Goal: Browse casually

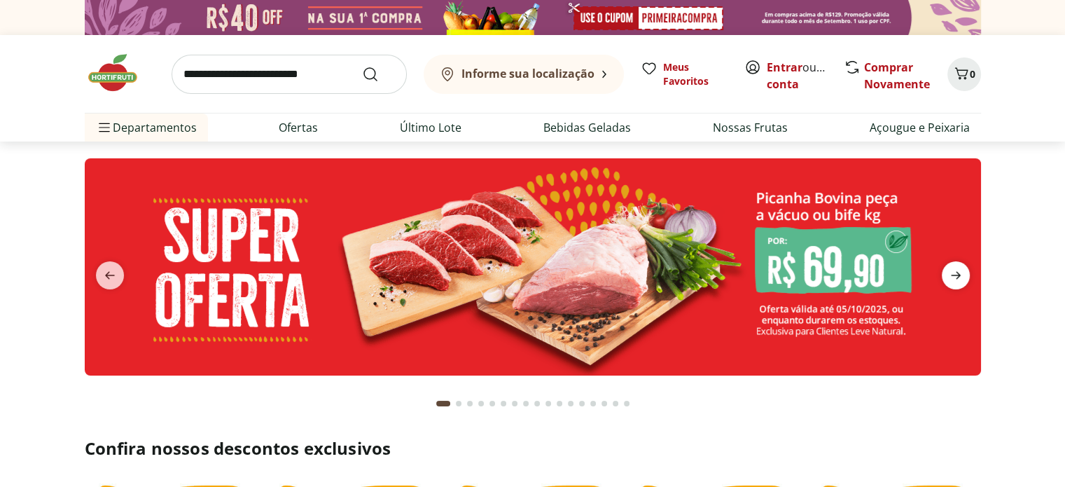
click at [958, 276] on icon "next" at bounding box center [956, 276] width 10 height 8
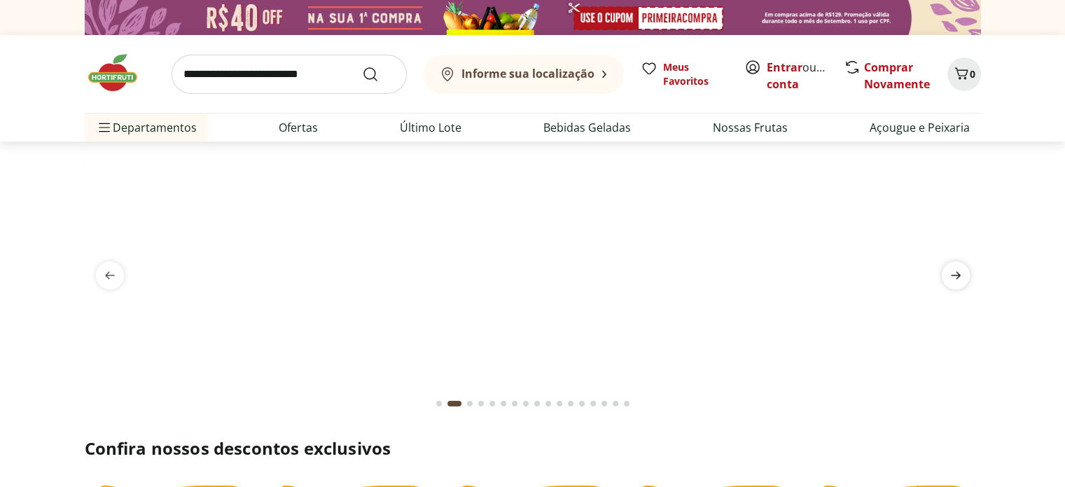
click at [960, 275] on icon "next" at bounding box center [955, 275] width 17 height 17
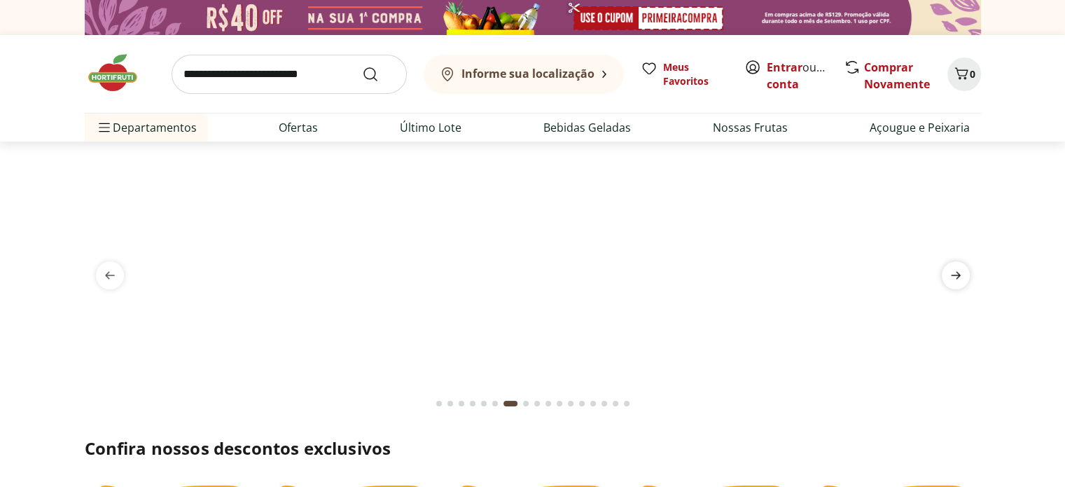
click at [960, 275] on icon "next" at bounding box center [955, 275] width 17 height 17
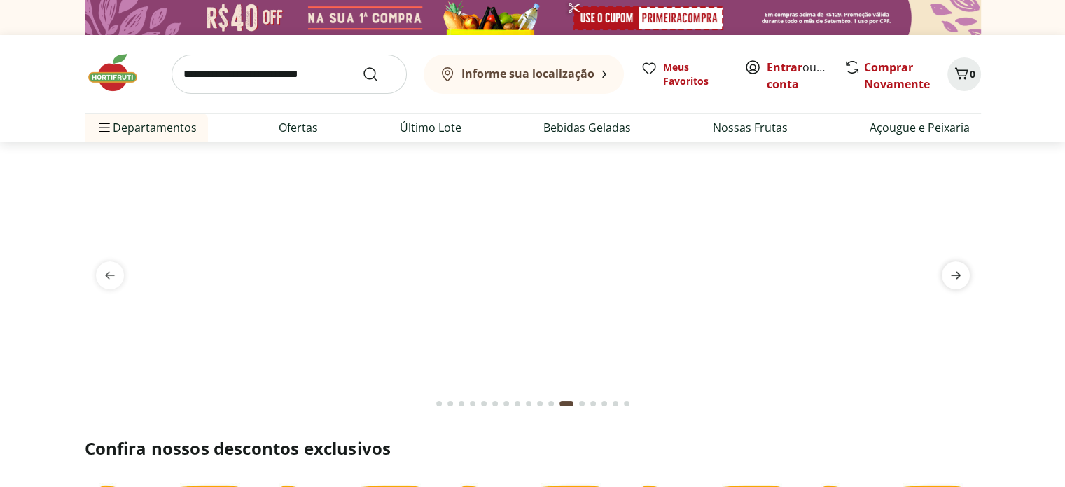
click at [960, 275] on icon "next" at bounding box center [955, 275] width 17 height 17
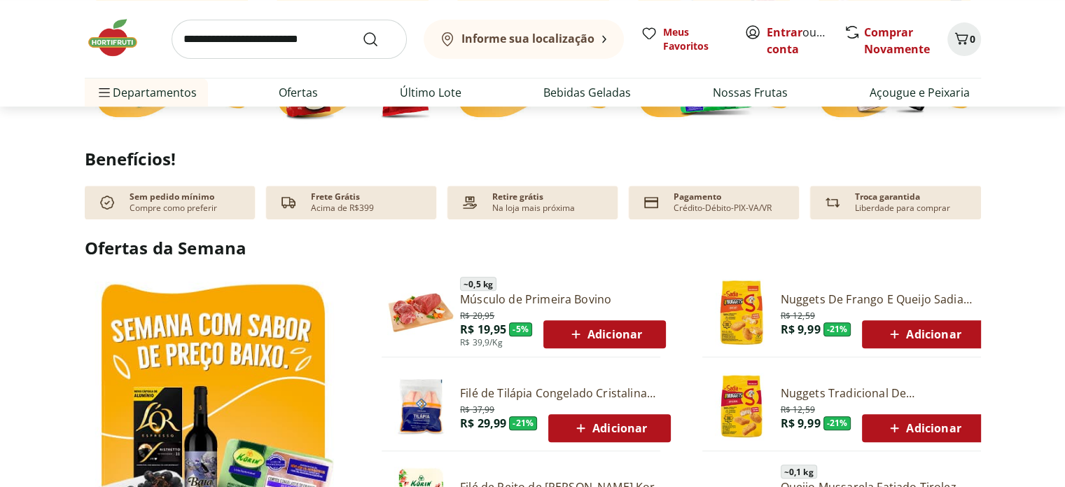
scroll to position [624, 0]
